Goal: Find specific page/section: Find specific page/section

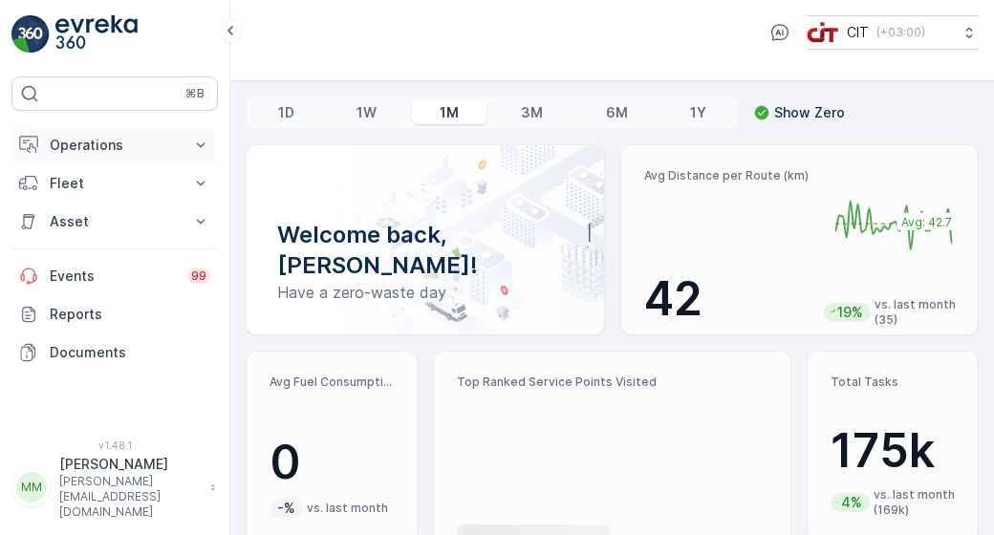
click at [144, 146] on p "Operations" at bounding box center [115, 145] width 130 height 19
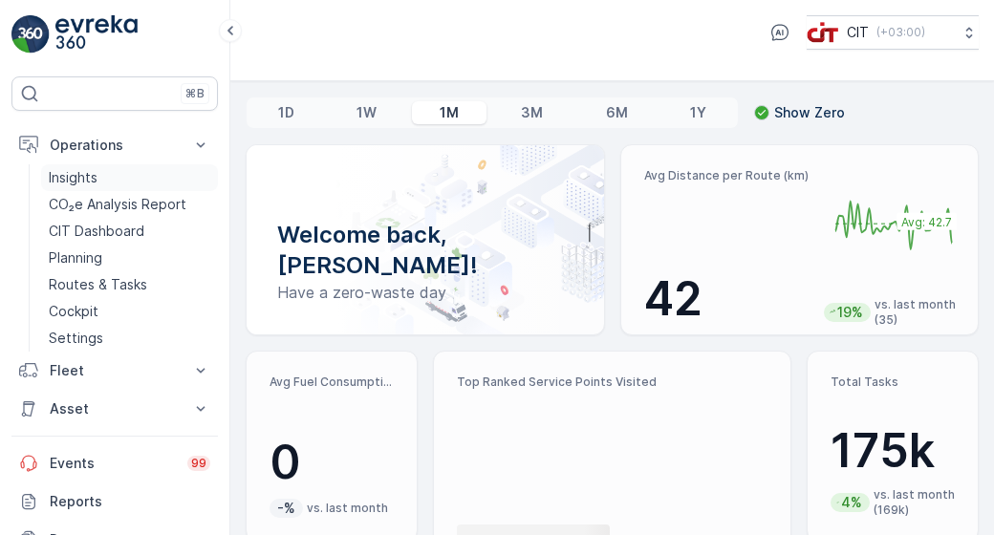
click at [134, 173] on link "Insights" at bounding box center [129, 177] width 177 height 27
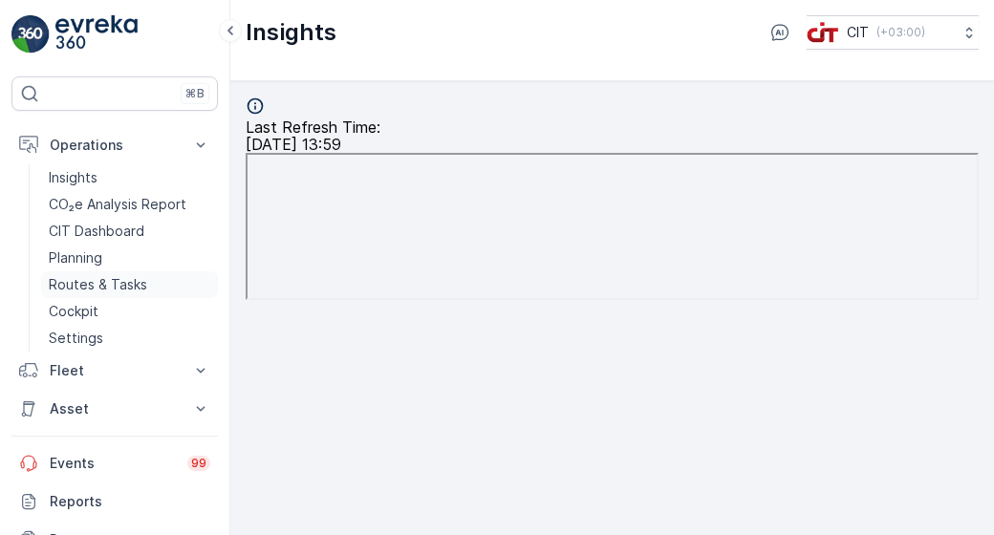
click at [106, 276] on p "Routes & Tasks" at bounding box center [98, 284] width 98 height 19
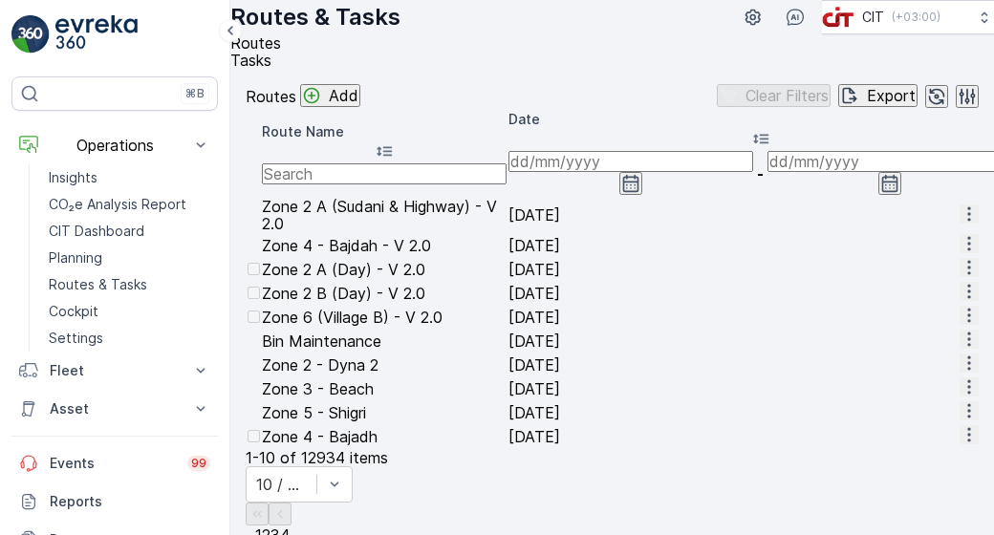
click at [442, 185] on input "text" at bounding box center [384, 174] width 245 height 21
click at [641, 193] on icon "button" at bounding box center [631, 183] width 19 height 19
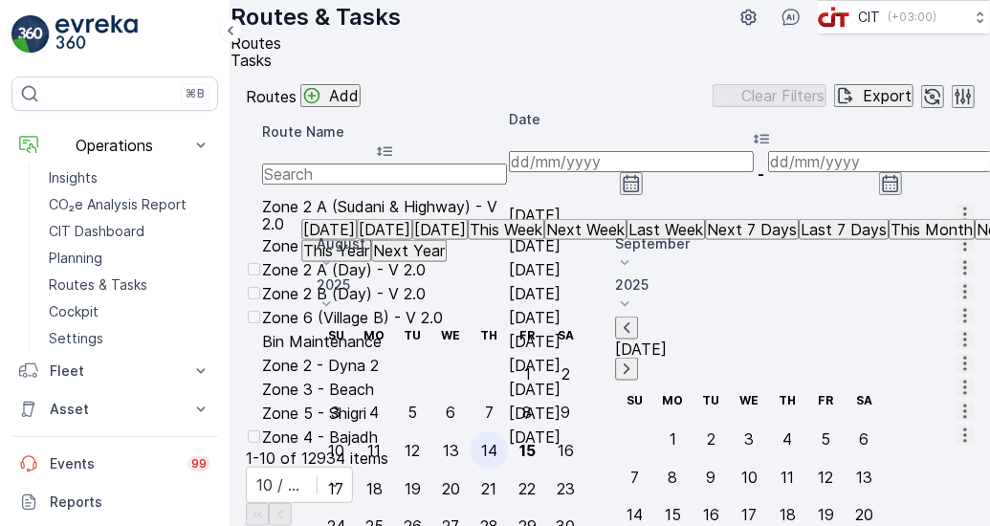
click at [497, 442] on div "14" at bounding box center [489, 450] width 16 height 17
type input "[DATE]"
click at [502, 185] on input "text" at bounding box center [384, 174] width 245 height 21
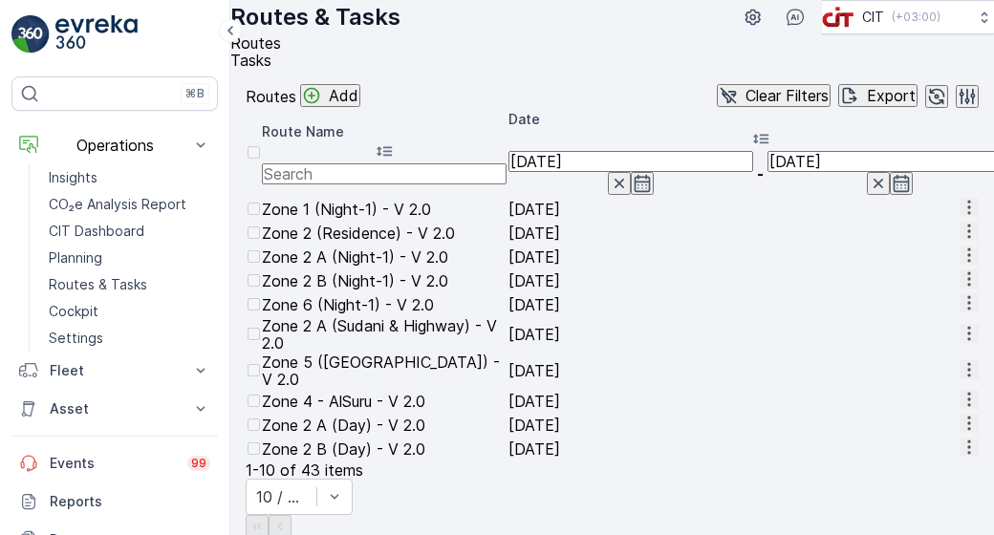
click at [467, 185] on input "text" at bounding box center [384, 174] width 245 height 21
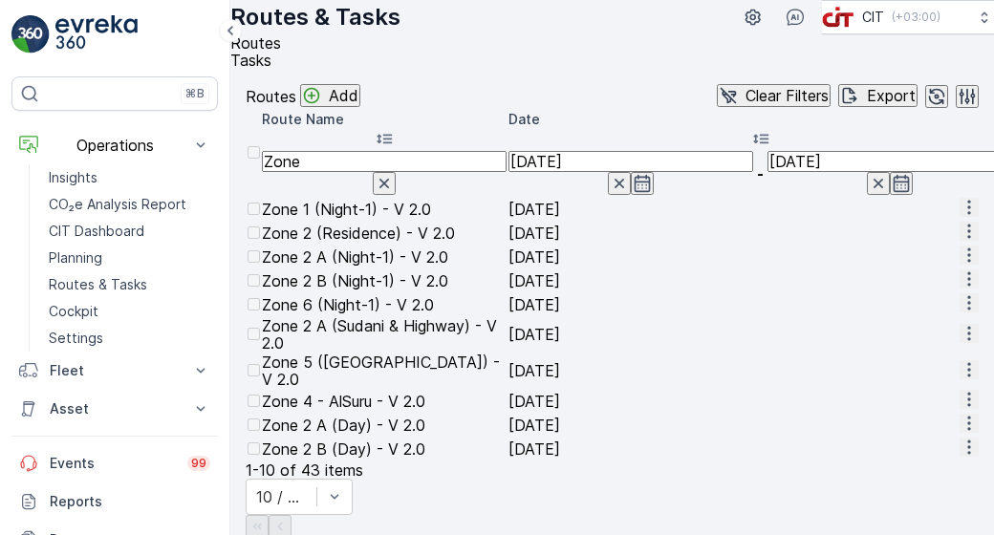
type input "Zone 3"
